Goal: Task Accomplishment & Management: Complete application form

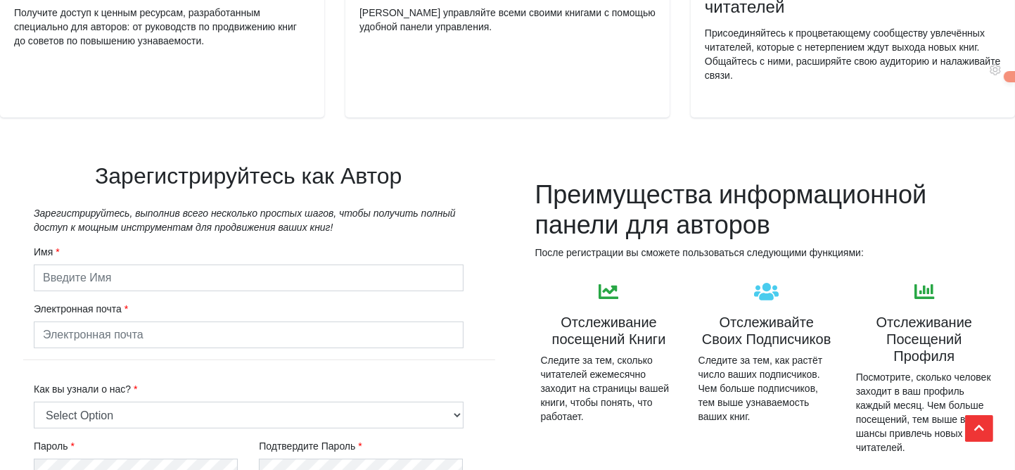
scroll to position [392, 0]
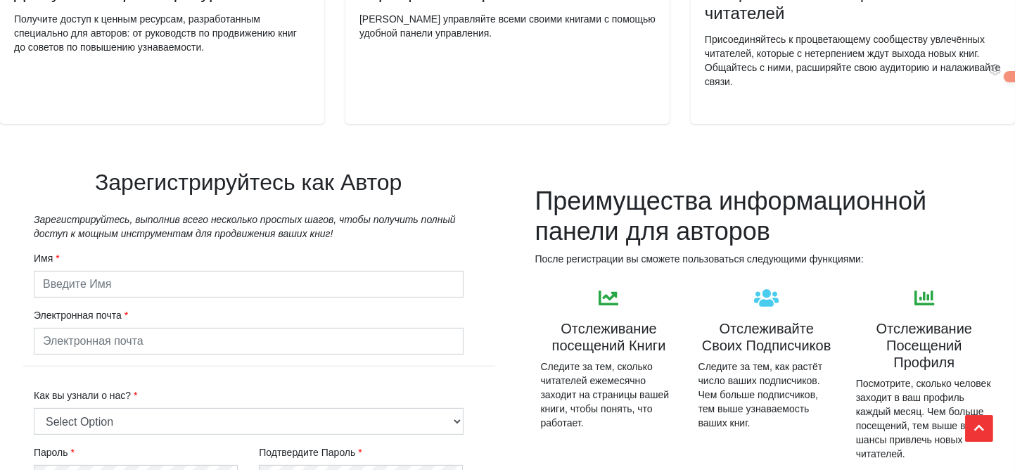
click at [73, 285] on input "text" at bounding box center [249, 284] width 430 height 27
type input "[PERSON_NAME]"
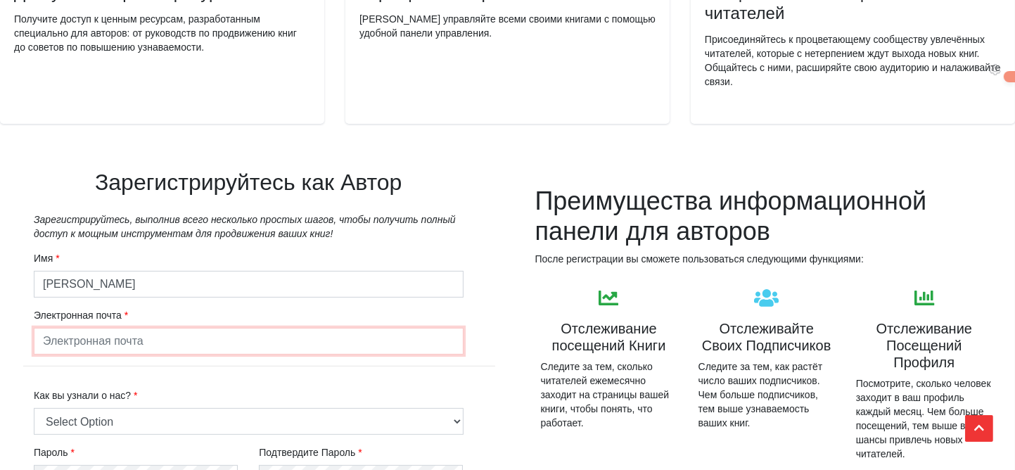
click at [55, 342] on input "email" at bounding box center [249, 341] width 430 height 27
click at [41, 337] on input "email" at bounding box center [249, 341] width 430 height 27
type input "[EMAIL_ADDRESS][DOMAIN_NAME]"
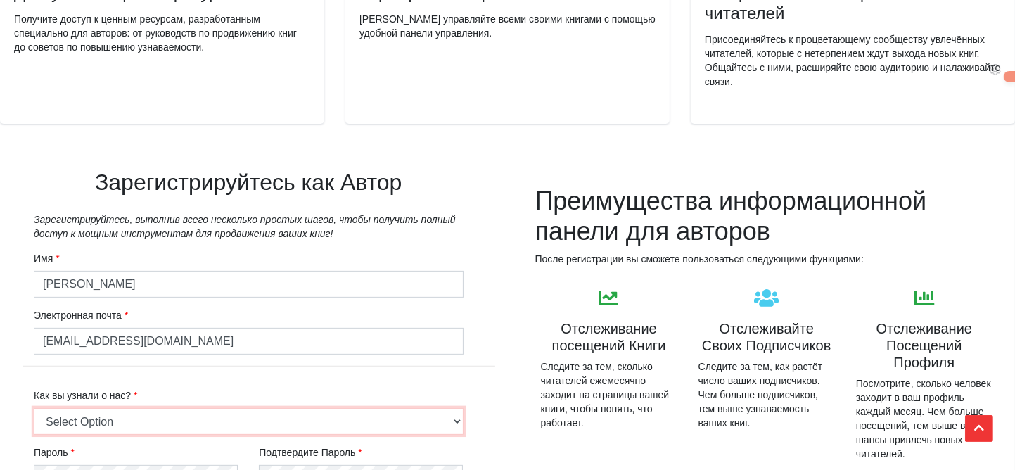
click at [74, 417] on select "Select Option Friend or Family Referral Online Search (Google, Bing, etc.) Soci…" at bounding box center [249, 421] width 430 height 27
select select "8"
click at [34, 408] on select "Select Option Friend or Family Referral Online Search (Google, Bing, etc.) Soci…" at bounding box center [249, 421] width 430 height 27
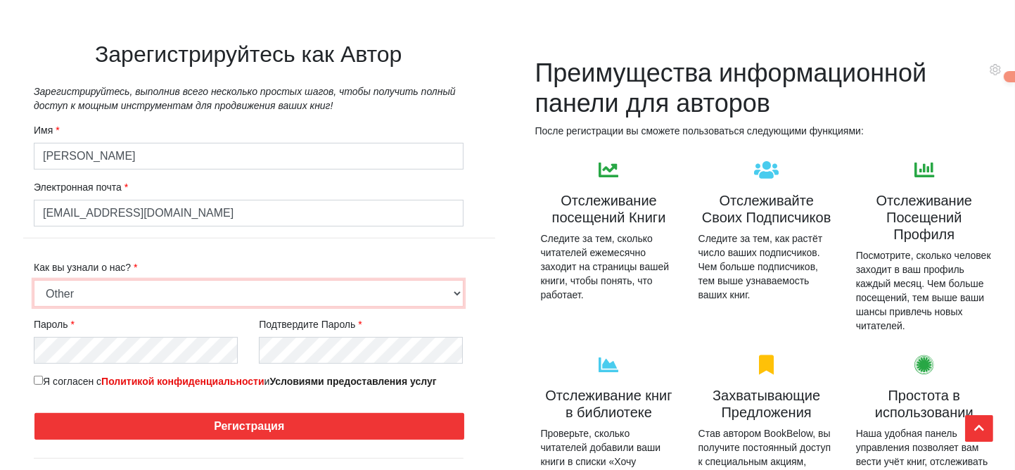
scroll to position [532, 0]
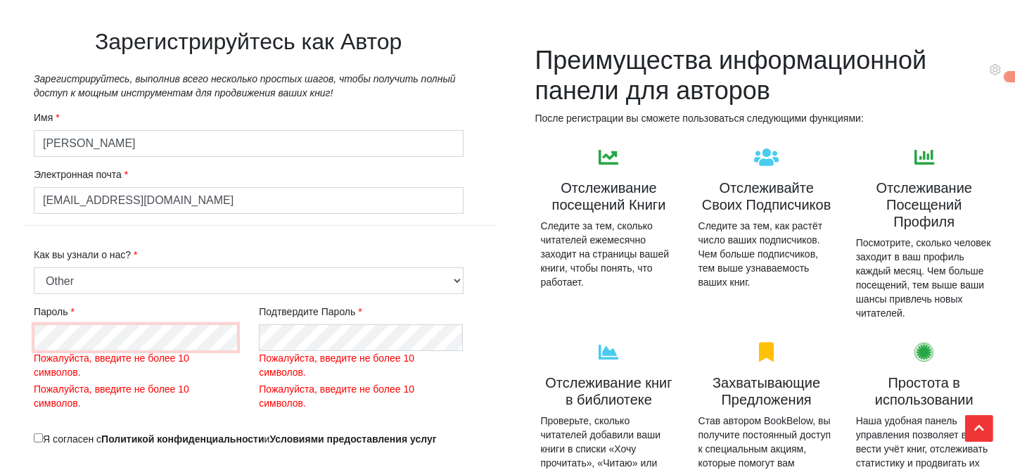
click at [17, 333] on div "Зарегистрируйтесь как Автор Зарегистрируйтесь, выполнив всего несколько простых…" at bounding box center [248, 291] width 497 height 595
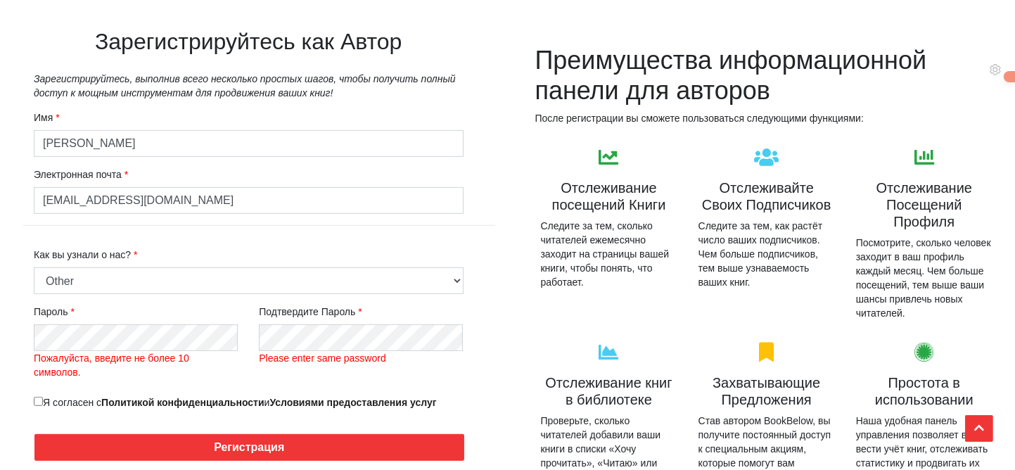
click at [204, 364] on label "Пожалуйста, введите не более 10 символов." at bounding box center [136, 365] width 204 height 28
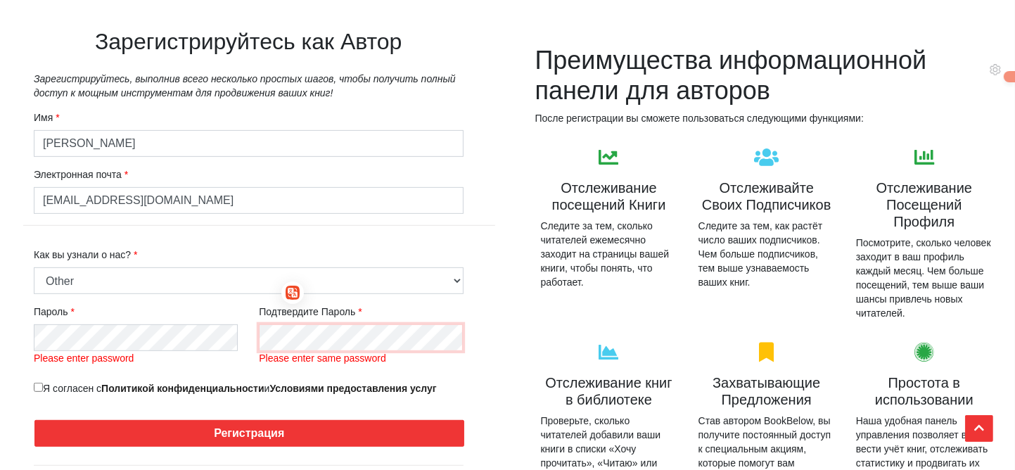
click at [154, 335] on div "Имя [PERSON_NAME] Электронная почта [EMAIL_ADDRESS][DOMAIN_NAME] Select the boo…" at bounding box center [248, 254] width 451 height 309
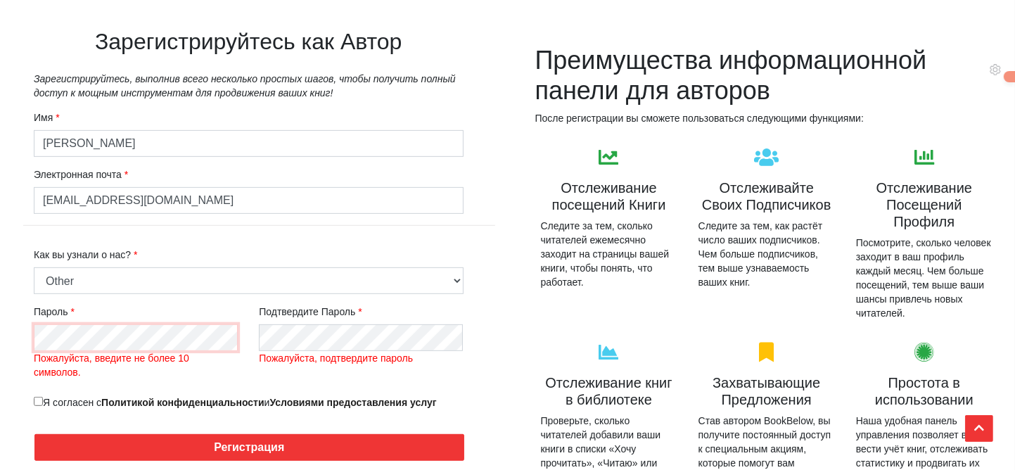
click at [39, 397] on input "Я согласен с Политикой конфиденциальности и Условиями предоставления услуг" at bounding box center [38, 401] width 9 height 9
checkbox input "true"
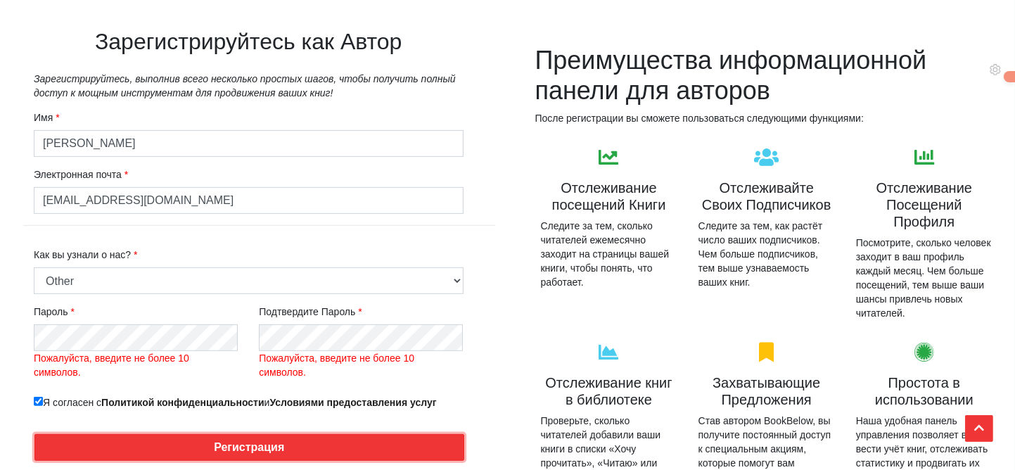
click at [245, 448] on button "Регистрация" at bounding box center [249, 447] width 430 height 27
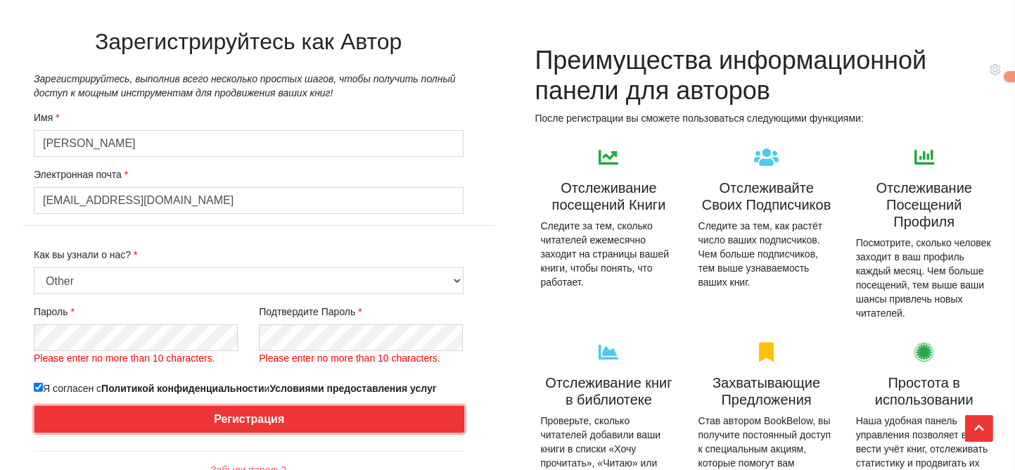
click at [245, 431] on div "Регистрация" at bounding box center [248, 417] width 451 height 44
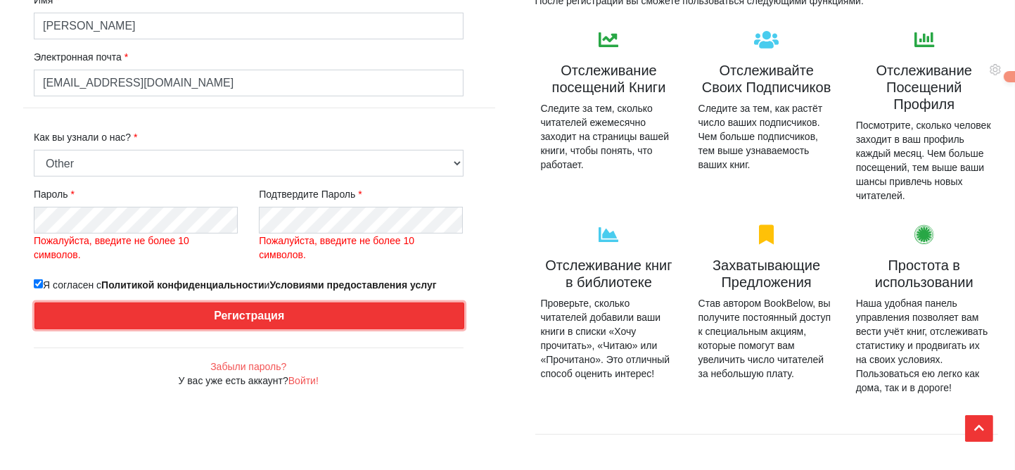
scroll to position [462, 0]
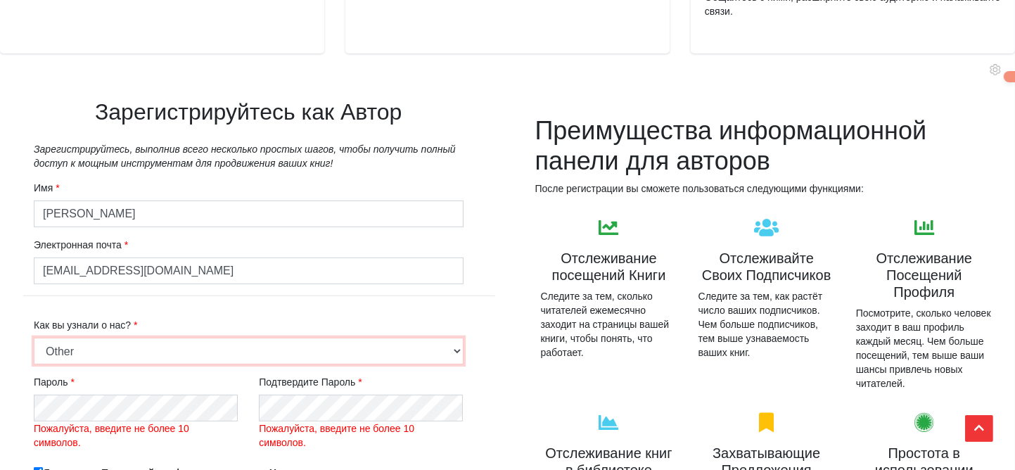
click at [103, 349] on select "Select Option Friend or Family Referral Online Search (Google, Bing, etc.) Soci…" at bounding box center [249, 351] width 430 height 27
click at [87, 352] on select "Select Option Friend or Family Referral Online Search (Google, Bing, etc.) Soci…" at bounding box center [249, 351] width 430 height 27
